Goal: Information Seeking & Learning: Learn about a topic

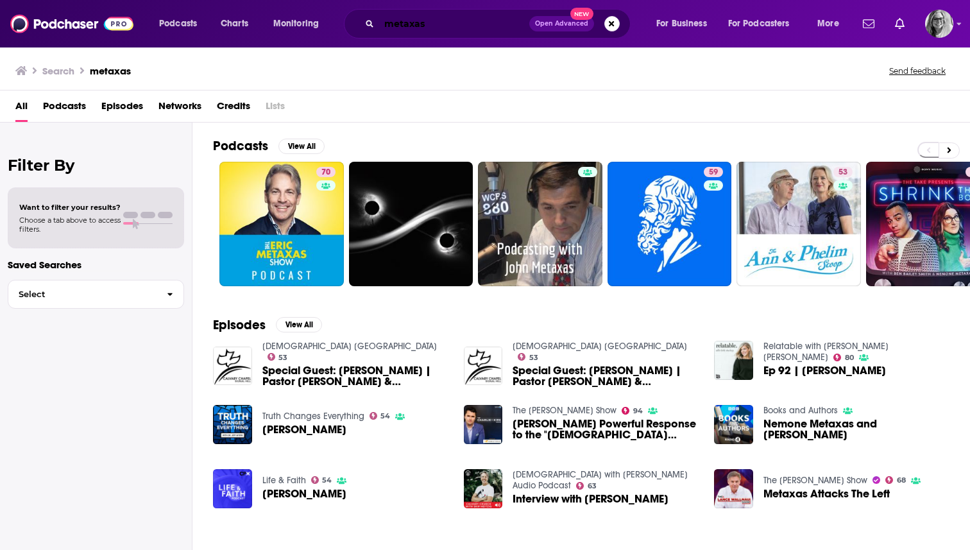
click at [410, 26] on input "metaxas" at bounding box center [454, 23] width 150 height 21
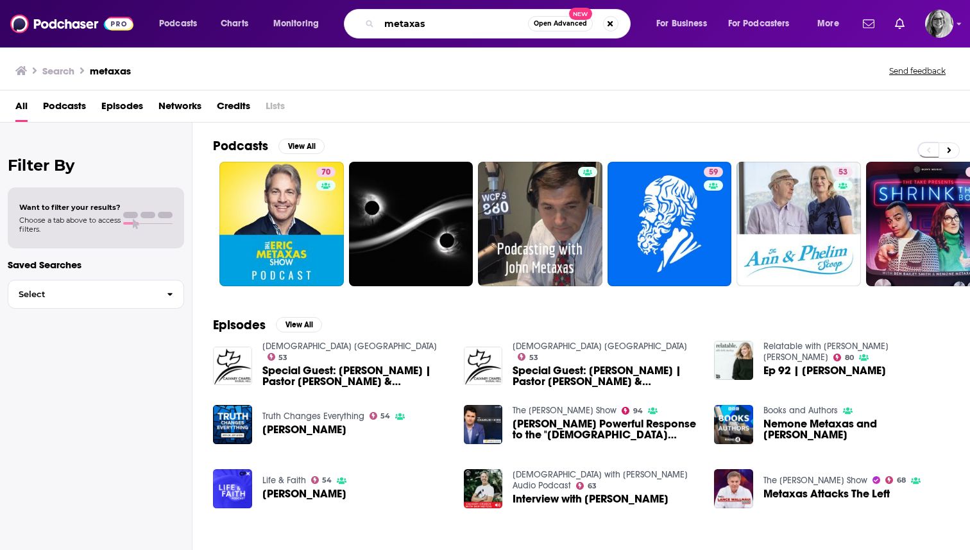
click at [410, 26] on input "metaxas" at bounding box center [453, 23] width 149 height 21
type input "[PERSON_NAME]"
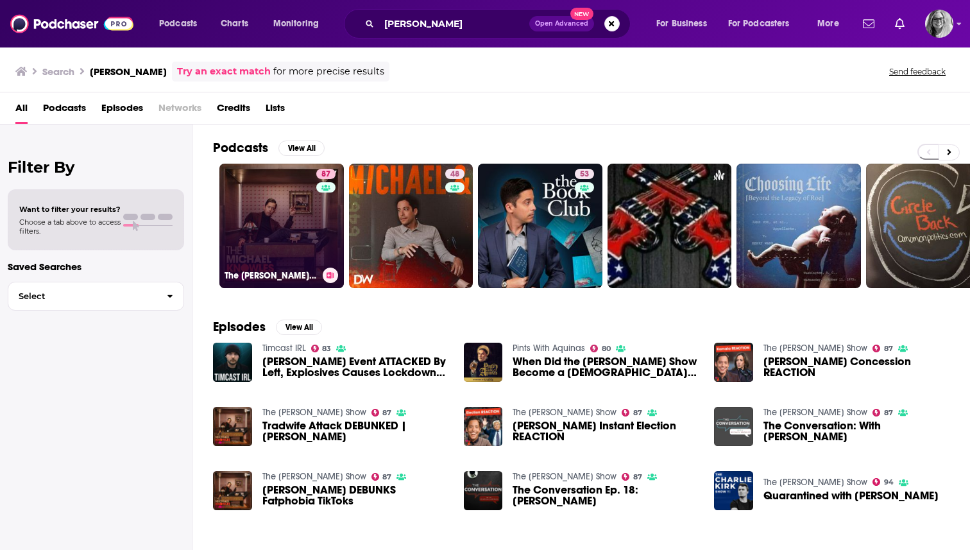
click at [265, 240] on link "87 The [PERSON_NAME] Show" at bounding box center [281, 226] width 124 height 124
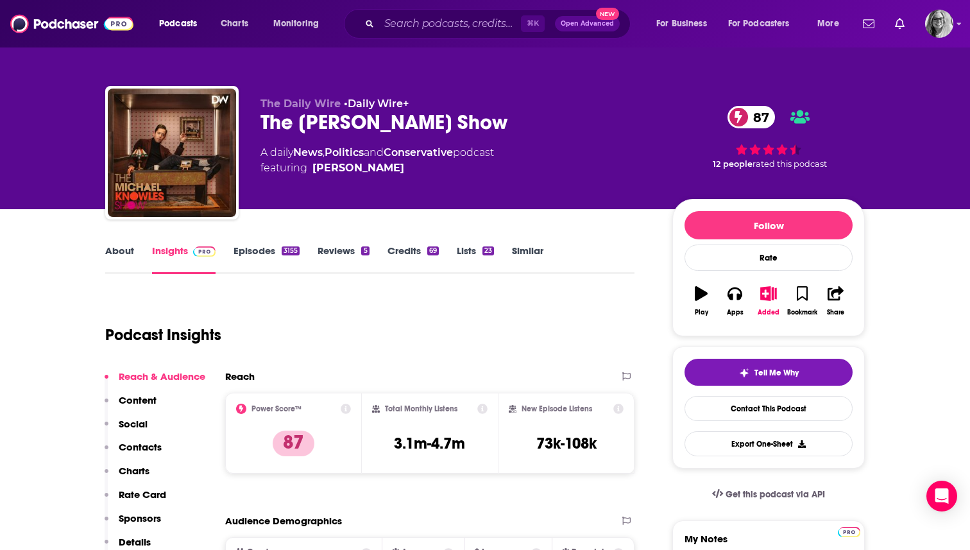
drag, startPoint x: 2, startPoint y: 175, endPoint x: 28, endPoint y: 176, distance: 25.7
click at [29, 176] on div "The Daily Wire • Daily Wire+ The [PERSON_NAME] Show 87 A daily News , Politics …" at bounding box center [485, 104] width 970 height 209
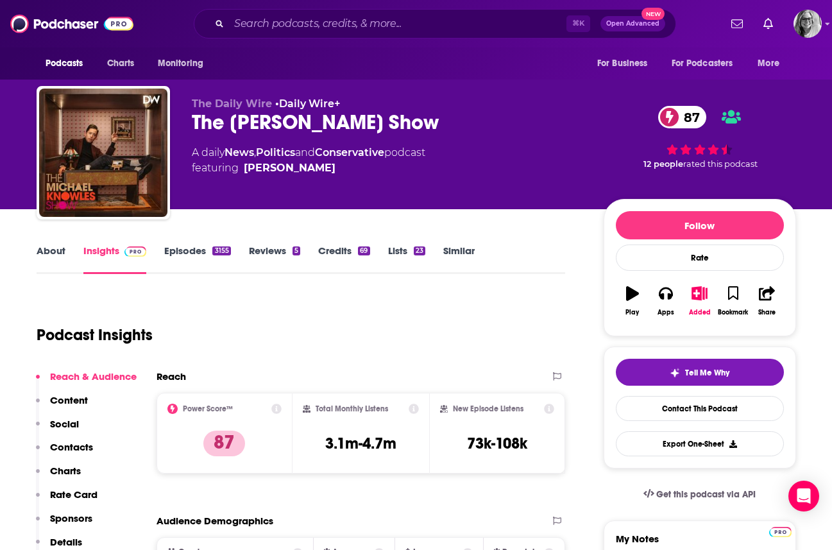
click at [493, 180] on div "The Daily Wire • Daily Wire+ The [PERSON_NAME] Show 87 A daily News , Politics …" at bounding box center [387, 148] width 391 height 103
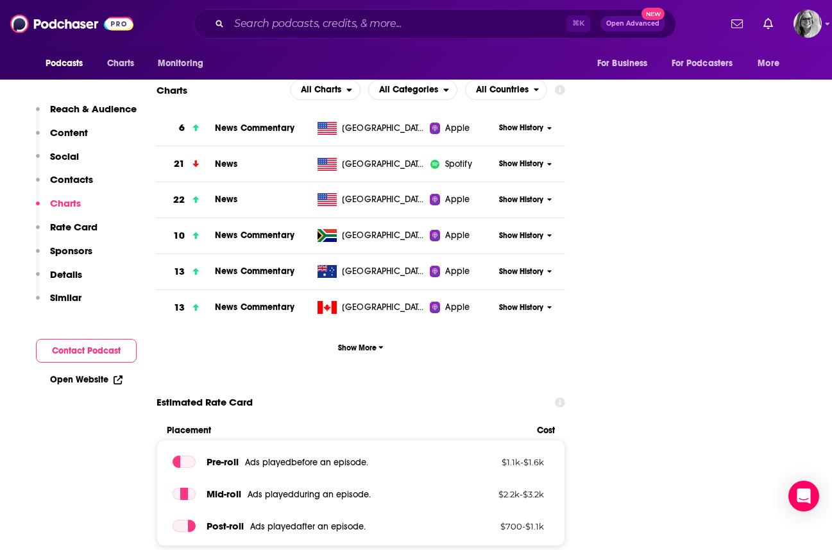
scroll to position [1738, 0]
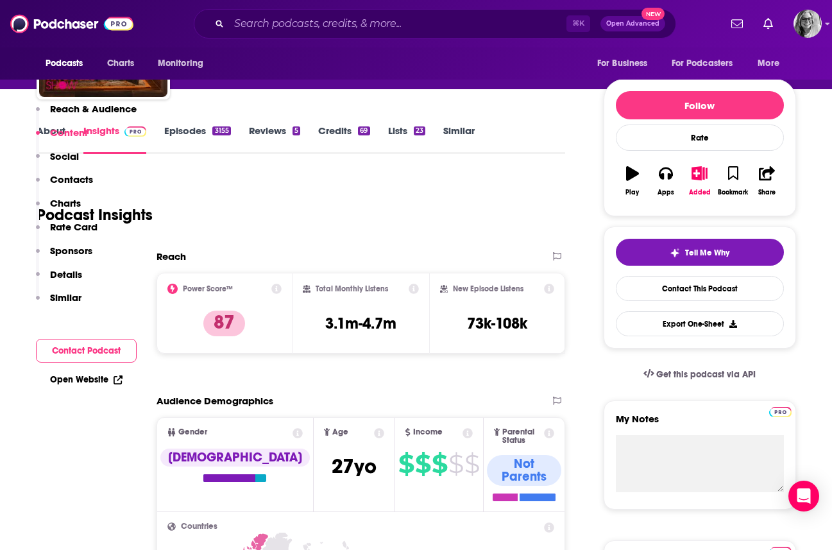
scroll to position [0, 0]
